Goal: Complete application form

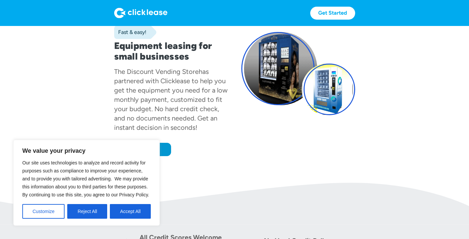
scroll to position [57, 0]
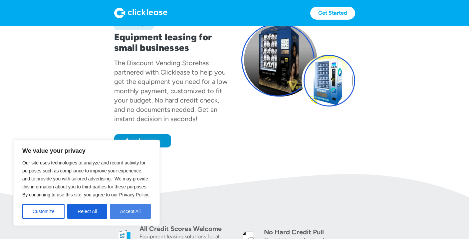
click at [121, 211] on button "Accept All" at bounding box center [130, 211] width 41 height 15
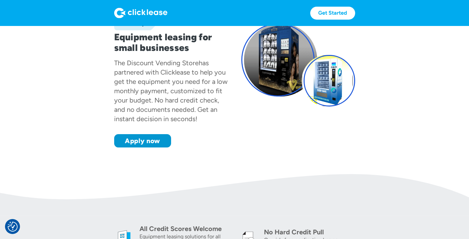
scroll to position [0, 0]
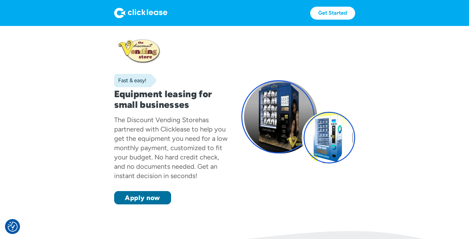
click at [130, 196] on link "Apply now" at bounding box center [142, 197] width 57 height 13
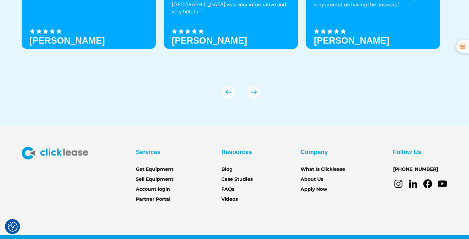
scroll to position [2346, 0]
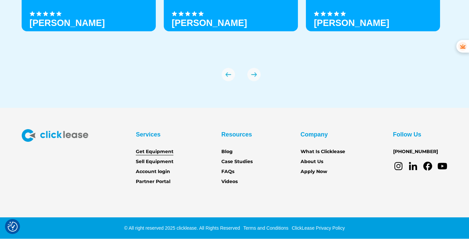
click at [161, 152] on link "Get Equipment" at bounding box center [155, 151] width 38 height 7
